Goal: Find specific page/section: Find specific page/section

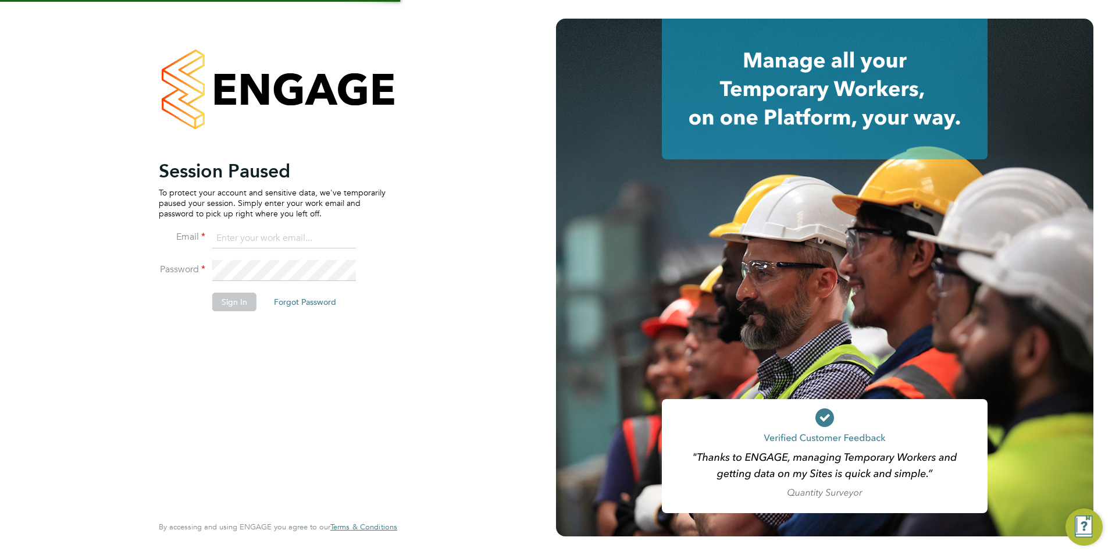
type input "[EMAIL_ADDRESS][DOMAIN_NAME]"
click at [241, 301] on button "Sign In" at bounding box center [234, 302] width 44 height 19
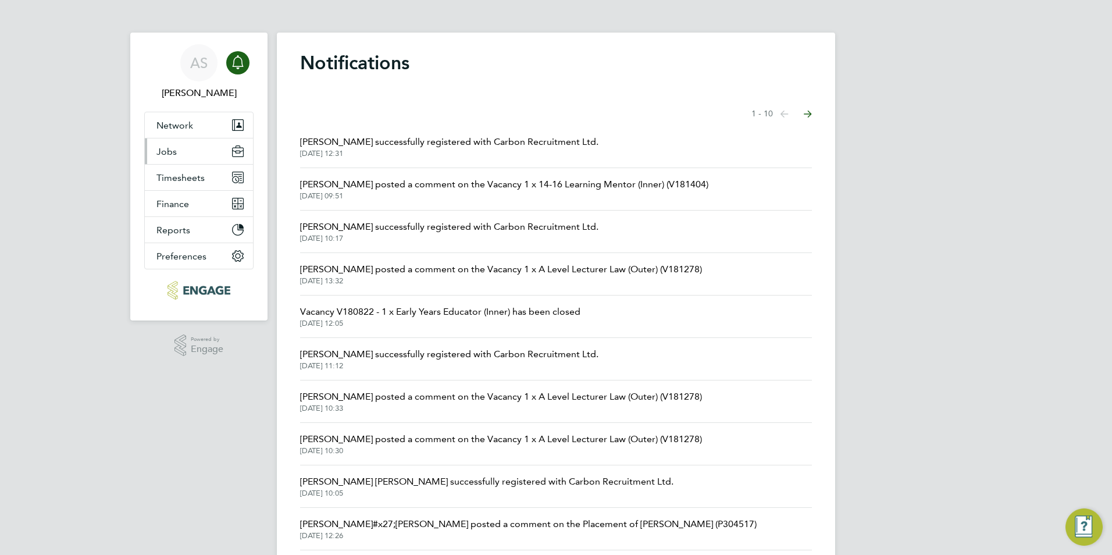
click at [177, 148] on button "Jobs" at bounding box center [199, 151] width 108 height 26
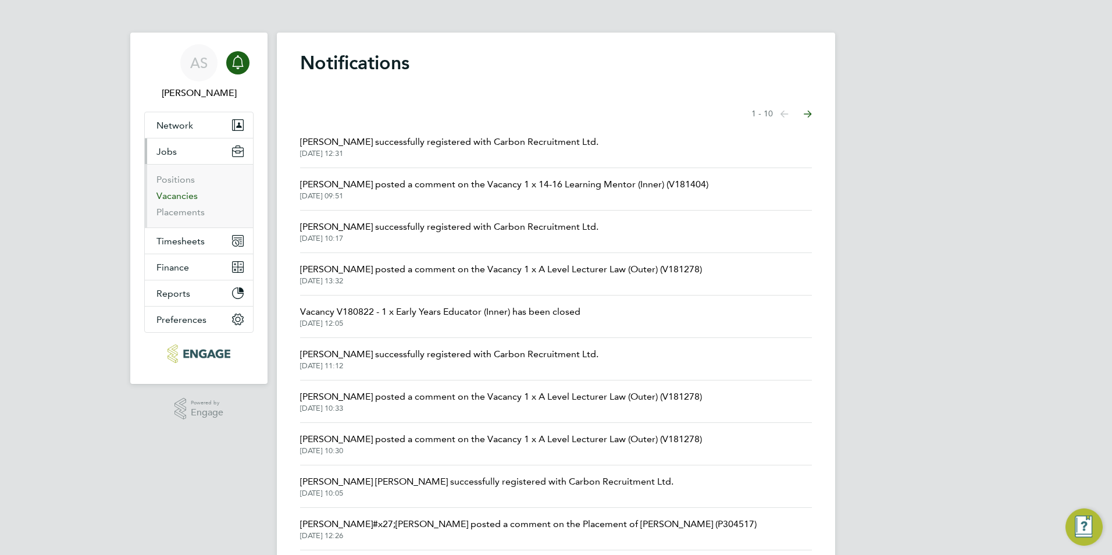
click at [180, 199] on link "Vacancies" at bounding box center [177, 195] width 41 height 11
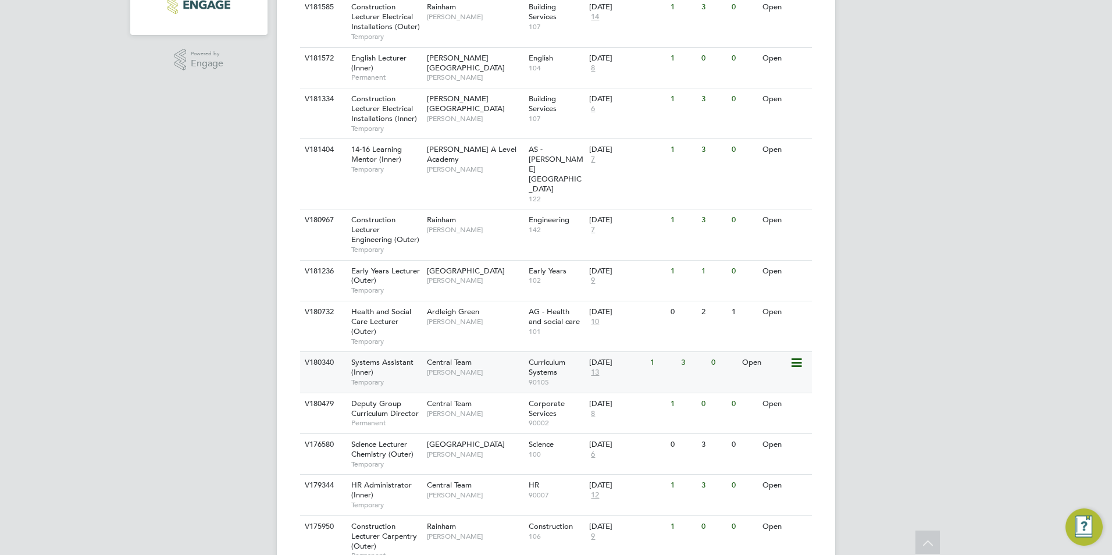
scroll to position [373, 0]
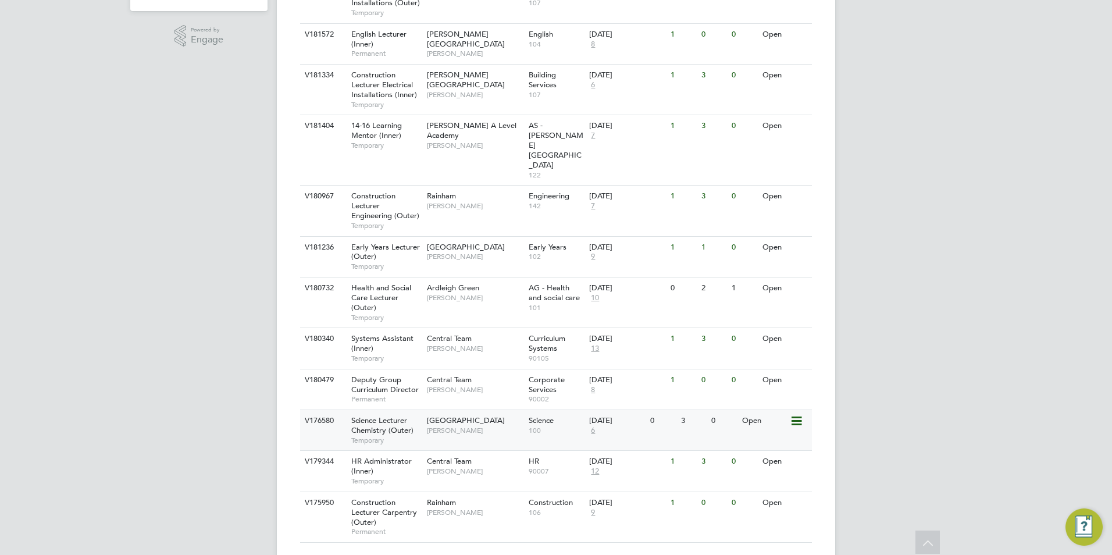
click at [424, 410] on div "Havering Sixth Form Campus Kavita Phakey" at bounding box center [475, 425] width 102 height 30
